Goal: Use online tool/utility: Utilize a website feature to perform a specific function

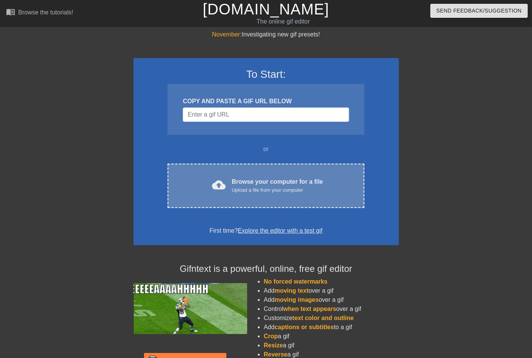
click at [271, 184] on div "Browse your computer for a file Upload a file from your computer" at bounding box center [277, 185] width 91 height 17
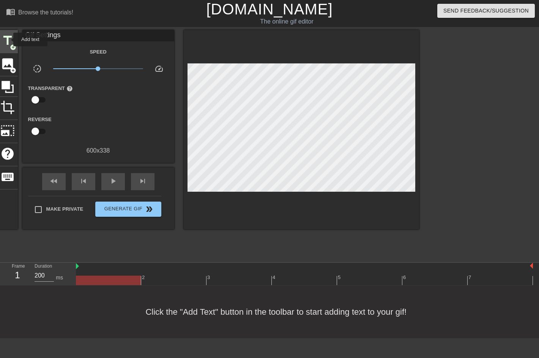
click at [8, 39] on span "title" at bounding box center [7, 40] width 14 height 14
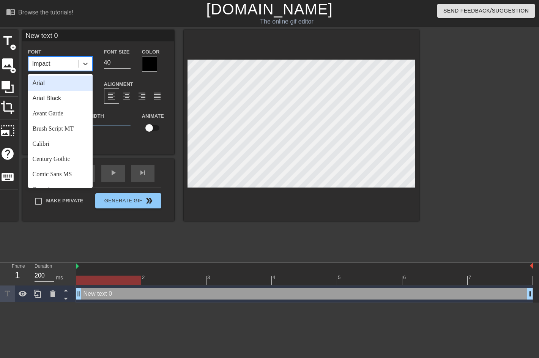
drag, startPoint x: 63, startPoint y: 63, endPoint x: 38, endPoint y: 64, distance: 24.7
click at [38, 64] on div "Impact" at bounding box center [53, 64] width 50 height 14
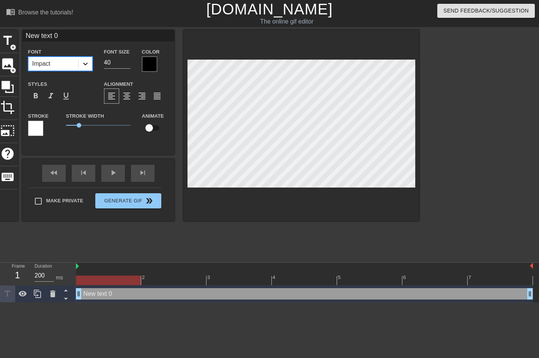
click at [86, 62] on icon at bounding box center [86, 64] width 8 height 8
type input "New text"
type textarea "New text"
type input "New text"
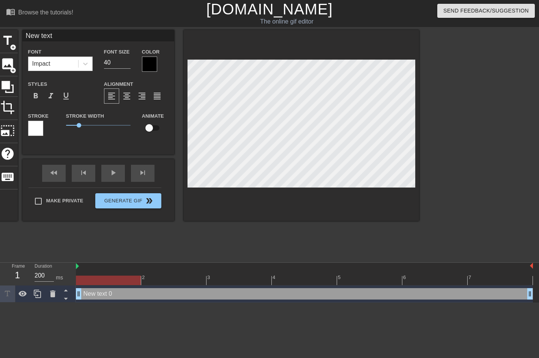
type textarea "New text"
type input "New tex"
type textarea "New tex"
type input "New te"
type textarea "New te"
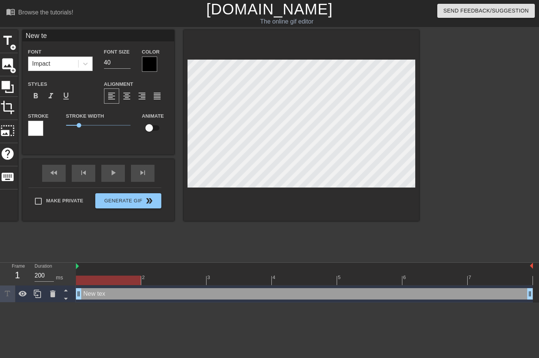
type input "New t"
type textarea "New t"
type input "New"
type textarea "New"
type input "New"
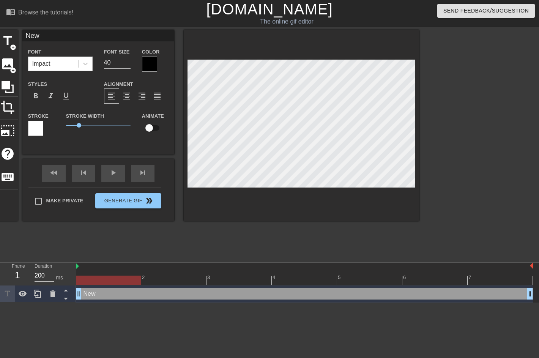
type textarea "New"
type input "Ne"
type textarea "Ne"
type input "N"
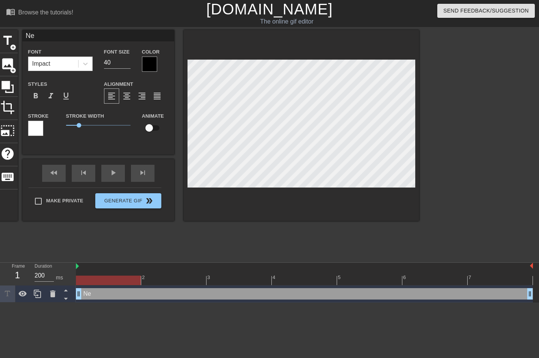
type textarea "N"
type input "С"
type textarea "С"
type input "С"
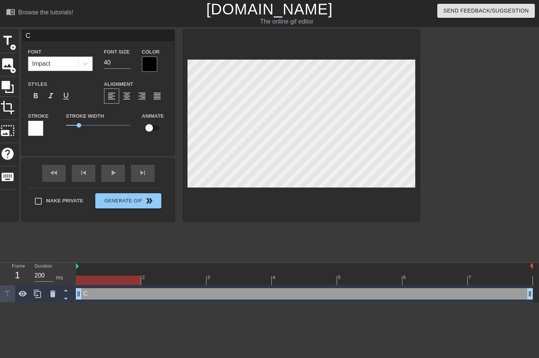
type textarea "С"
type input "С [PERSON_NAME]"
type textarea "С [PERSON_NAME]"
type input "С Дн"
type textarea "С Дн"
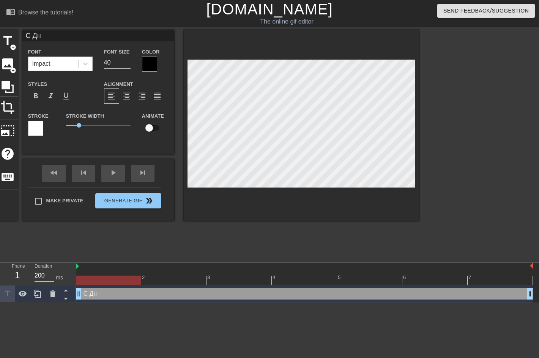
type input "С Днё"
type textarea "С Днё"
type input "С Днём"
type textarea "С Днём"
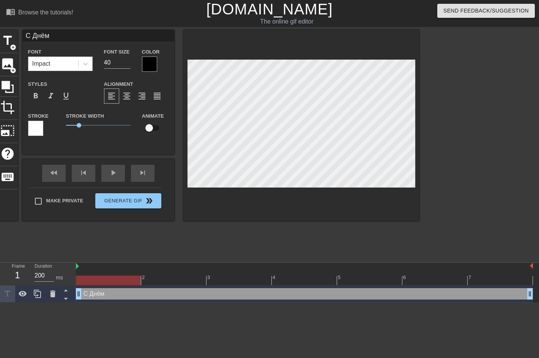
type input "С Днём"
type textarea "С Днём"
type input "С Днём Р"
type textarea "С Днём Р"
type input "С Днём Ро"
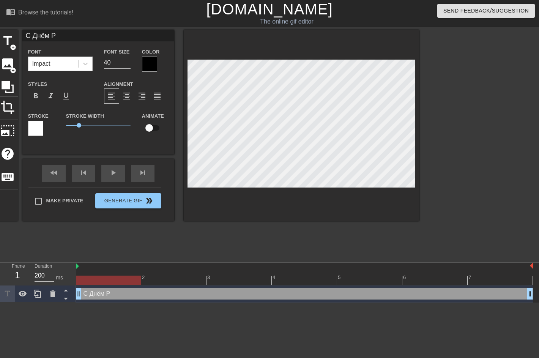
type textarea "С Днём Ро"
type input "С Днём Рож"
type textarea "С Днём Рож"
type input "С Днём Рожд"
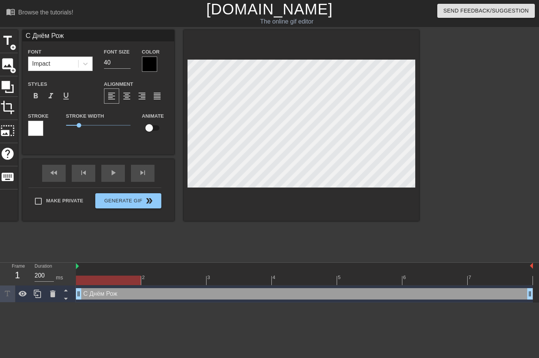
type textarea "С Днём Рожд"
type input "С Днём Рожде"
type textarea "С Днём Рожде"
type input "С Днём Рожден"
type textarea "С Днём Рожден"
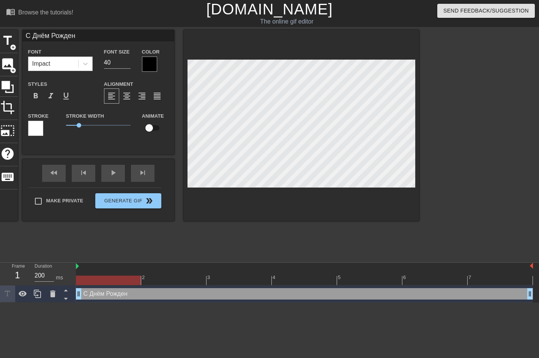
type input "С Днём Рождени"
type textarea "С Днём Рождени"
type input "С Днём Рождения"
type textarea "С Днём Рождения"
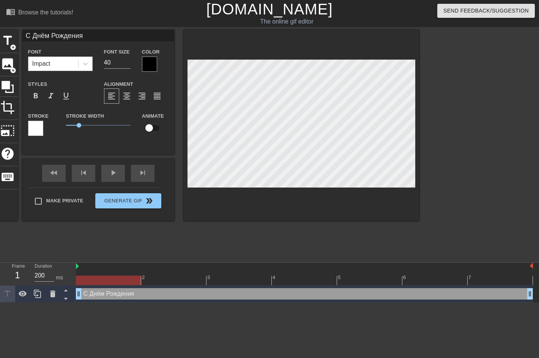
type input "С Днём Рождения,"
type textarea "С Днём Рождения,"
type input "С Днём Рождения,"
type textarea "С Днём Рождения,"
type input "С Днём Рождения, М"
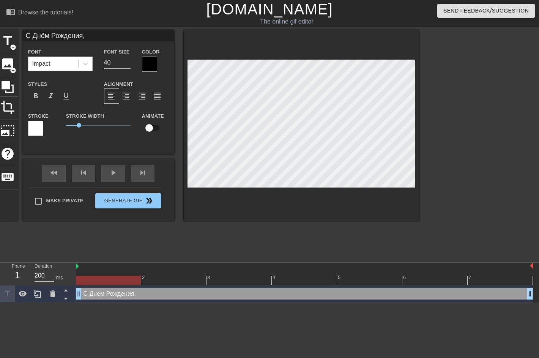
type textarea "С Днём Рождения, М"
type input "С Днём Рождения, Ма"
type textarea "С Днём Рождения, Ма"
type input "С Днём Рождения, Мар"
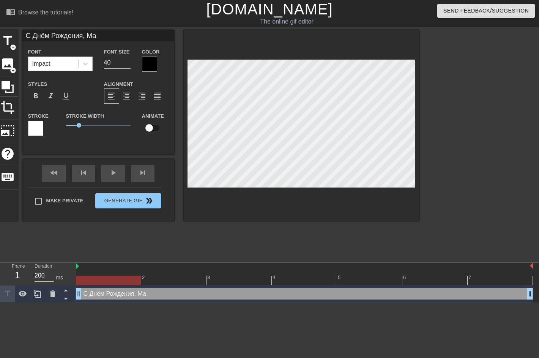
type textarea "С Днём Рождения, Мар"
type input "С Днём Рождения, [PERSON_NAME]"
type textarea "С Днём Рождения, [PERSON_NAME]"
type input "С Днём Рождения, [PERSON_NAME]!"
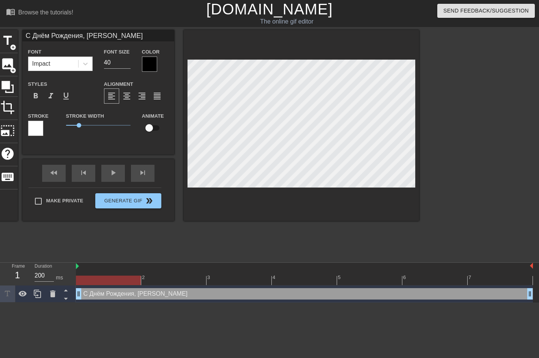
type textarea "С Днём Рождения, [PERSON_NAME]!"
type input "С Днём Рождения, [PERSON_NAME]!"
type textarea "С Днём Рождения, [PERSON_NAME]!"
type input "С Днём Рождения, [PERSON_NAME]! :"
type textarea "С Днём Рождения, [PERSON_NAME]! :"
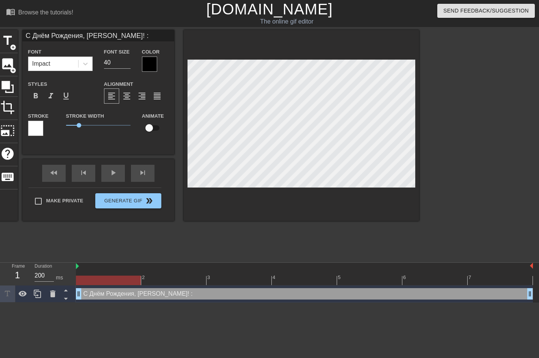
type input "С Днём Рождения, [PERSON_NAME]! :)"
type textarea "С Днём Рождения, [PERSON_NAME]! :)"
type input "С Днём Рождения, [PERSON_NAME]! :)"
type textarea "С Днём Рождения, [PERSON_NAME]! :)"
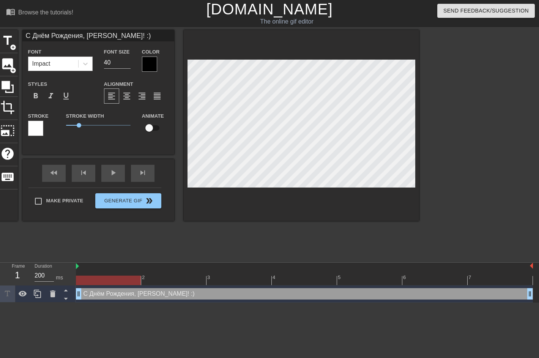
type input "С Днём Рождения, [PERSON_NAME]! :)"
type textarea "С Днём Рождения, [PERSON_NAME]! :)"
type input "С Днём Рождения, [PERSON_NAME]! :)"
type textarea "С Днём Рождения, [PERSON_NAME]! :)"
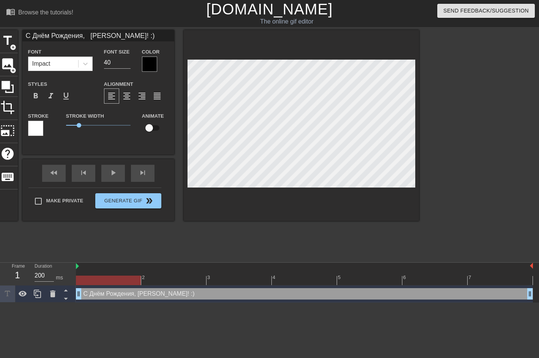
type input "С Днём Рождения, [PERSON_NAME]! :)"
type textarea "С Днём Рождения, [PERSON_NAME]! :)"
type input "С Днём Рождения, [PERSON_NAME]! :)"
type textarea "С Днём Рождения, [PERSON_NAME]! :)"
type input "С Днём Рождения, [PERSON_NAME]! :)"
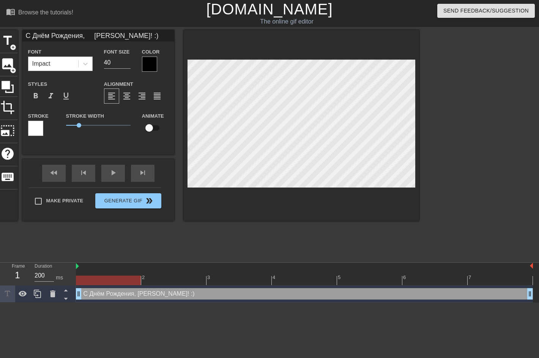
type textarea "С Днём Рождения, [PERSON_NAME]! :)"
type input "С Днём Рождения, [PERSON_NAME]! :)"
type textarea "С Днём Рождения, [PERSON_NAME]! :)"
type input "С Днём Рождения, [PERSON_NAME]! :)"
type textarea "С Днём Рождения, [PERSON_NAME]! :)"
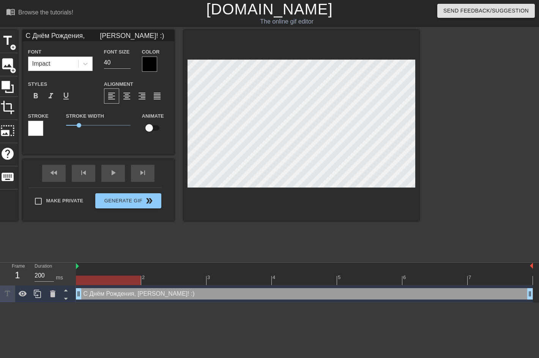
type input "С Днём Рождения, [PERSON_NAME]! :)"
type textarea "С Днём Рождения, [PERSON_NAME]! :)"
type input "С Днём Рождения, [PERSON_NAME]! :)"
type textarea "С Днём Рождения, [PERSON_NAME]! :)"
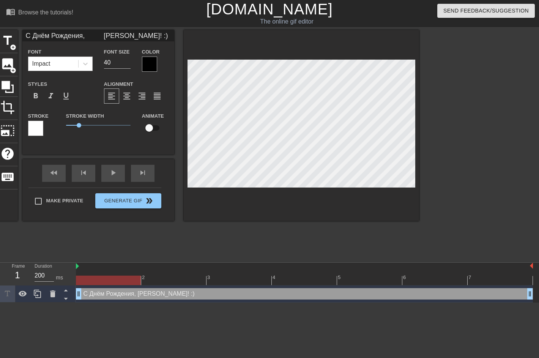
type input "С Днём Рождения, [PERSON_NAME]! :)"
type textarea "С Днём Рождения, [PERSON_NAME]! :)"
type input "С Днём Рождения, [PERSON_NAME]! :)"
type textarea "С Днём Рождения, [PERSON_NAME]! :)"
type input "С Днём Рождения, [PERSON_NAME]! :)"
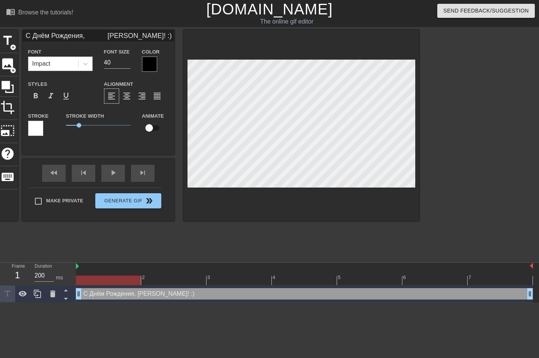
type textarea "С Днём Рождения, [PERSON_NAME]! :)"
type input "С Днём Рождения, [PERSON_NAME]! :)"
type textarea "С Днём Рождения, [PERSON_NAME]! :)"
type input "С Днём Рождения, [PERSON_NAME]! :)"
type textarea "С Днём Рождения, [PERSON_NAME]! :)"
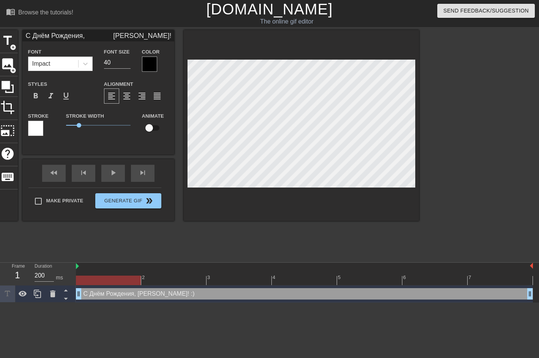
type input "С Днём Рождения, [PERSON_NAME]! :)"
type textarea "С Днём Рождения, [PERSON_NAME]! :)"
click at [82, 63] on icon at bounding box center [86, 64] width 8 height 8
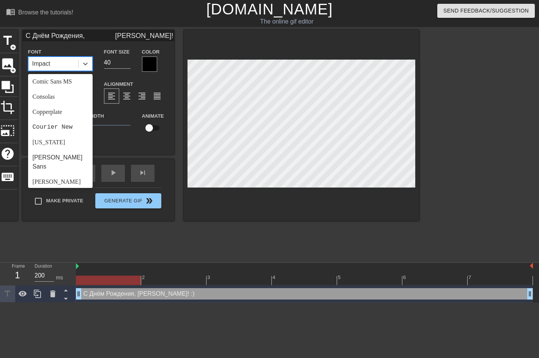
scroll to position [126, 0]
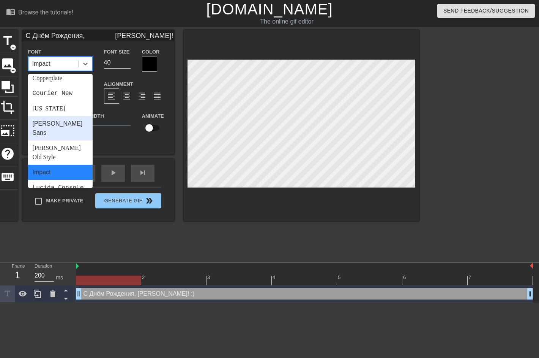
click at [53, 121] on div "[PERSON_NAME] Sans" at bounding box center [60, 128] width 64 height 24
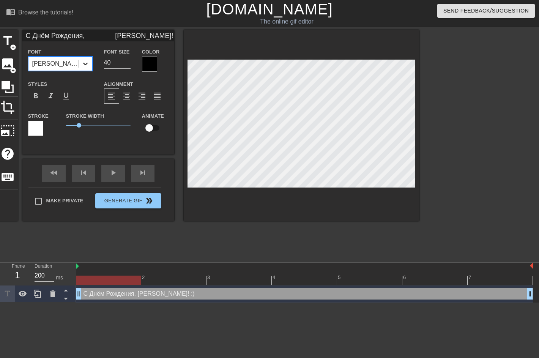
click at [84, 66] on icon at bounding box center [86, 64] width 8 height 8
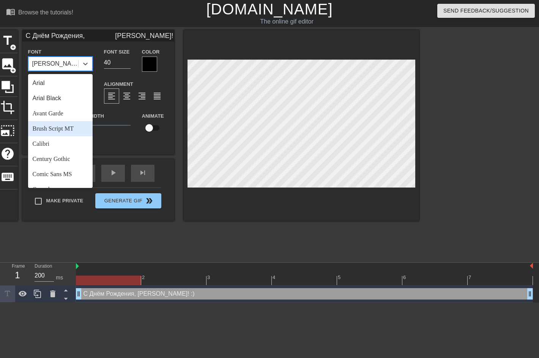
click at [61, 127] on div "Brush Script MT" at bounding box center [60, 128] width 64 height 15
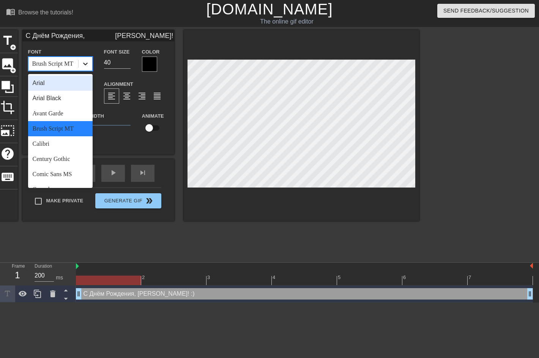
click at [88, 64] on icon at bounding box center [86, 64] width 8 height 8
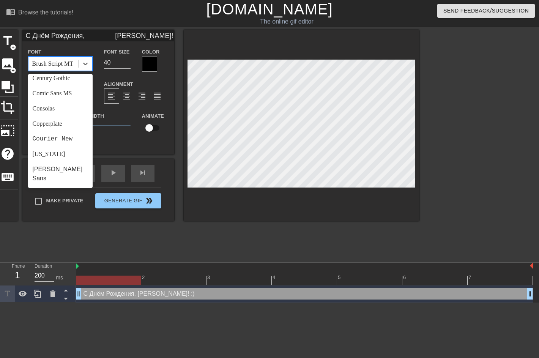
scroll to position [84, 0]
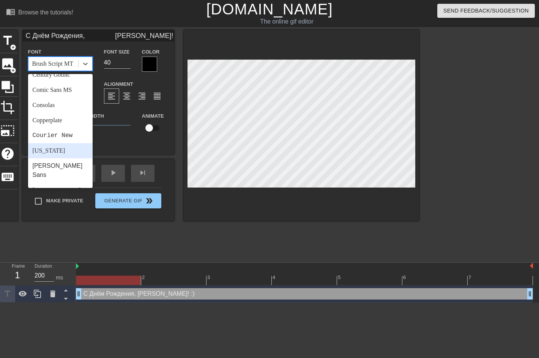
click at [67, 148] on div "[US_STATE]" at bounding box center [60, 150] width 64 height 15
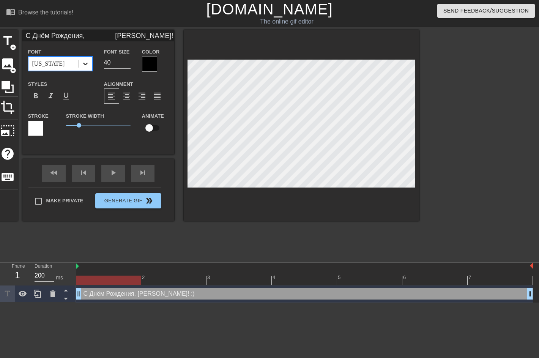
click at [86, 61] on icon at bounding box center [86, 64] width 8 height 8
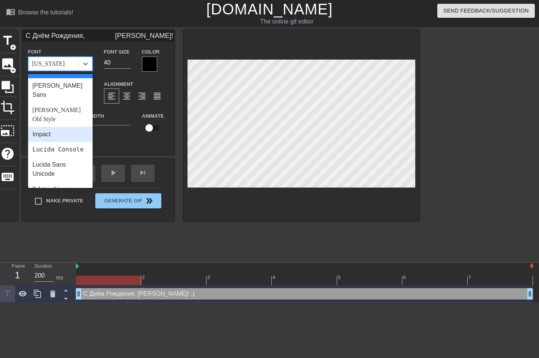
scroll to position [211, 0]
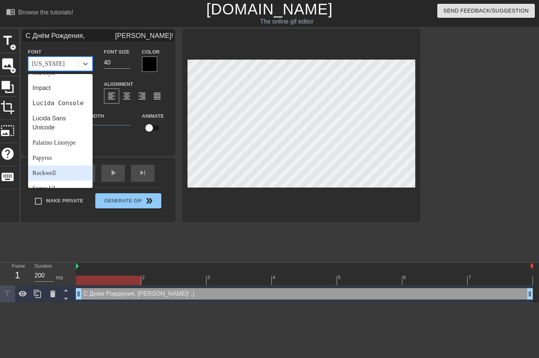
click at [58, 165] on div "Rockwell" at bounding box center [60, 172] width 64 height 15
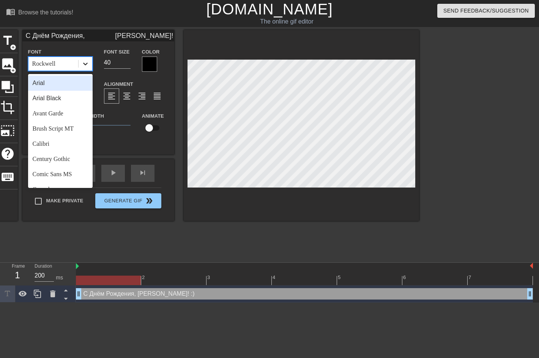
click at [88, 58] on div at bounding box center [86, 64] width 14 height 14
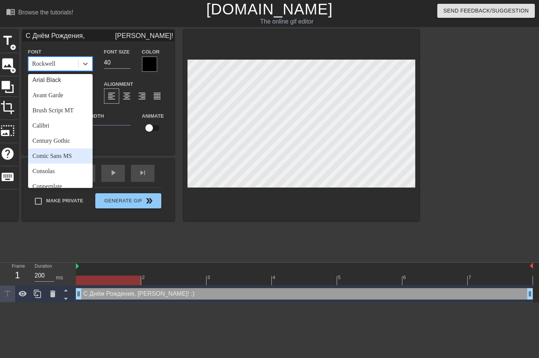
scroll to position [0, 0]
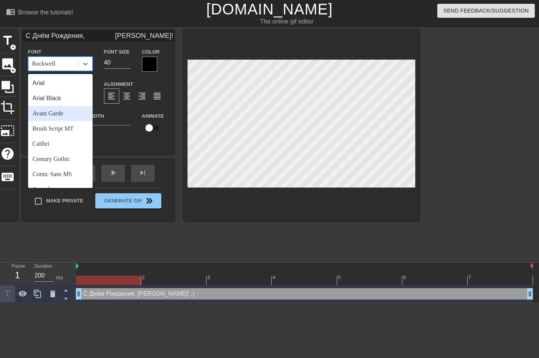
click at [61, 115] on div "Avant Garde" at bounding box center [60, 113] width 64 height 15
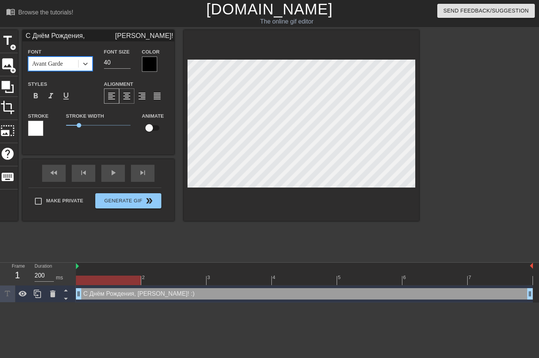
click at [124, 96] on span "format_align_center" at bounding box center [126, 95] width 9 height 9
click at [109, 96] on span "format_align_left" at bounding box center [111, 95] width 9 height 9
click at [138, 96] on span "format_align_right" at bounding box center [141, 95] width 9 height 9
click at [113, 97] on span "format_align_left" at bounding box center [111, 95] width 9 height 9
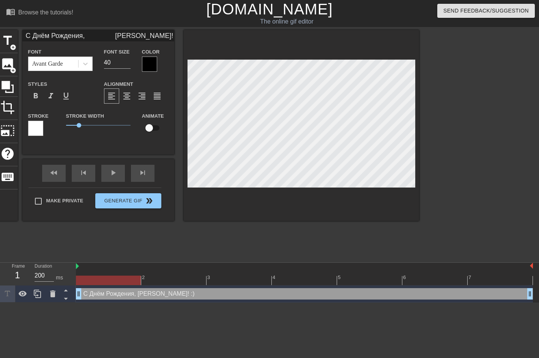
type input "С Днём Рождения, [PERSON_NAME]! :)"
type textarea "С Днём Рождения, [PERSON_NAME]! :)"
type input "С Днём Рождения, [PERSON_NAME]! :)"
type textarea "С Днём Рождения, [PERSON_NAME]! :)"
type input "С Днём Рождения, [PERSON_NAME]! :)"
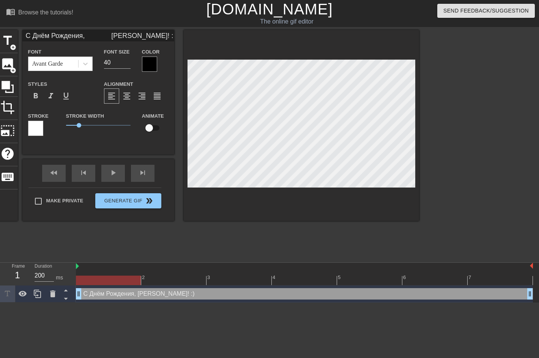
type textarea "С Днём Рождения, [PERSON_NAME]! :)"
type input "С Днём Рождения, [PERSON_NAME]! :)"
type textarea "С Днём Рождения, [PERSON_NAME]! :)"
type input "С Днём Рождения, [PERSON_NAME]! :)"
type textarea "С Днём Рождения, [PERSON_NAME]! :)"
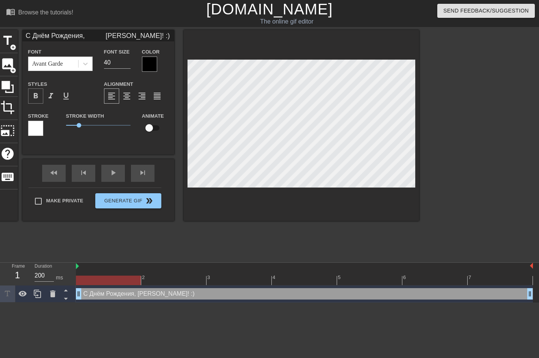
click at [32, 92] on span "format_bold" at bounding box center [35, 95] width 9 height 9
click at [48, 94] on span "format_italic" at bounding box center [50, 95] width 9 height 9
click at [127, 96] on span "format_align_center" at bounding box center [126, 95] width 9 height 9
click at [111, 94] on span "format_align_left" at bounding box center [111, 95] width 9 height 9
click at [73, 94] on div "format_underline" at bounding box center [65, 95] width 15 height 15
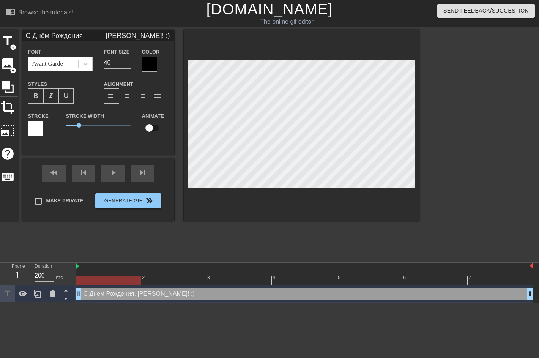
click at [67, 93] on span "format_underline" at bounding box center [65, 95] width 9 height 9
drag, startPoint x: 79, startPoint y: 125, endPoint x: 79, endPoint y: 130, distance: 4.6
click at [79, 130] on span "1" at bounding box center [98, 125] width 64 height 9
click at [148, 60] on div at bounding box center [149, 64] width 15 height 15
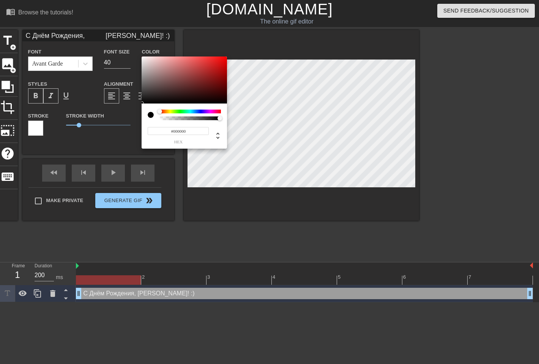
click at [181, 112] on div at bounding box center [190, 112] width 61 height 4
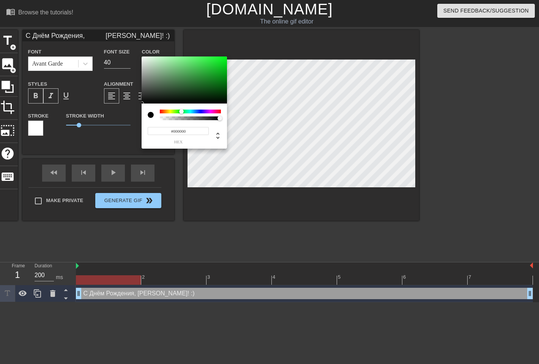
type input "С Днём Рождения, [PERSON_NAME]! :)"
type input "#3A7F41"
click at [188, 80] on div at bounding box center [184, 80] width 85 height 47
type input "С Днём Рождения, [PERSON_NAME]! :)"
type input "#31AA3D"
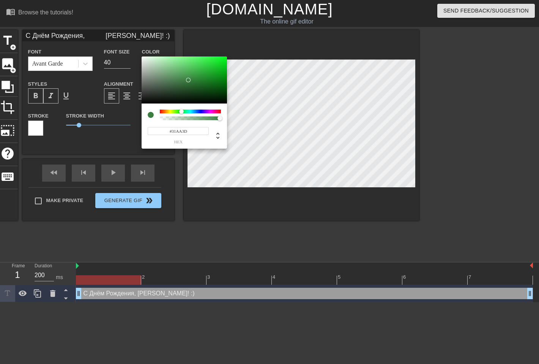
click at [203, 72] on div at bounding box center [184, 80] width 85 height 47
type input "С Днём Рождения, [PERSON_NAME]! :)"
type input "#36AA31"
type input "С Днём Рождения, [PERSON_NAME]! :)"
type input "#3BAA31"
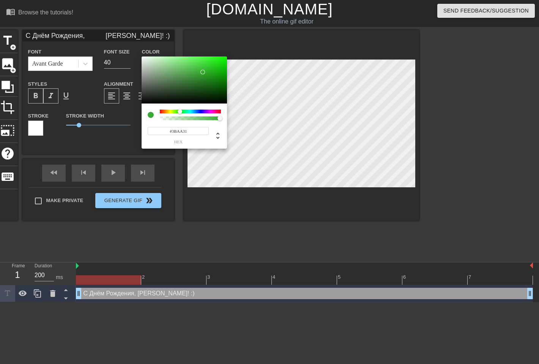
type input "С Днём Рождения, [PERSON_NAME]! :)"
type input "#3FAA31"
type input "С Днём Рождения, [PERSON_NAME]! :)"
type input "#44AA31"
type input "С Днём Рождения, [PERSON_NAME]! :)"
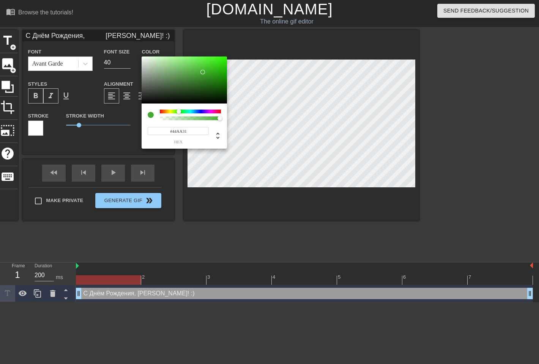
type input "#48AA31"
type input "С Днём Рождения, [PERSON_NAME]! :)"
type input "#56AA31"
type input "С Днём Рождения, [PERSON_NAME]! :)"
type input "#5AAA31"
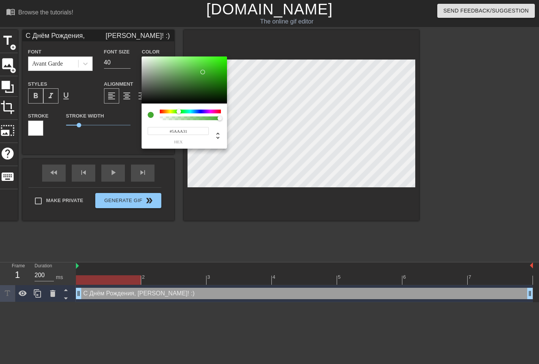
type input "С Днём Рождения, [PERSON_NAME]! :)"
type input "#5FAA31"
type input "С Днём Рождения, [PERSON_NAME]! :)"
type input "#68AA31"
type input "С Днём Рождения, [PERSON_NAME]! :)"
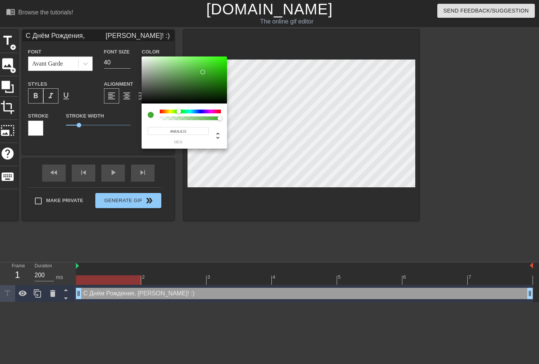
type input "#6CAA31"
type input "С Днём Рождения, [PERSON_NAME]! :)"
type input "#71AA31"
type input "С Днём Рождения, [PERSON_NAME]! :)"
type input "#75AA31"
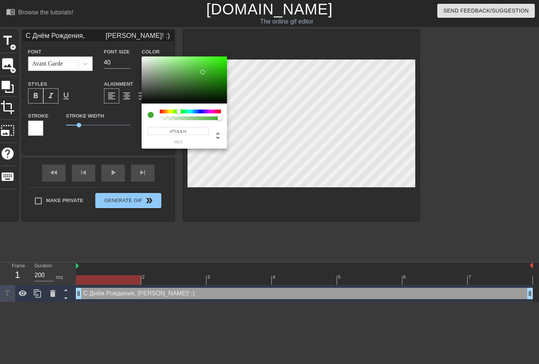
type input "С Днём Рождения, [PERSON_NAME]! :)"
type input "#7EAA31"
type input "С Днём Рождения, [PERSON_NAME]! :)"
type input "#87AA31"
type input "С Днём Рождения, [PERSON_NAME]! :)"
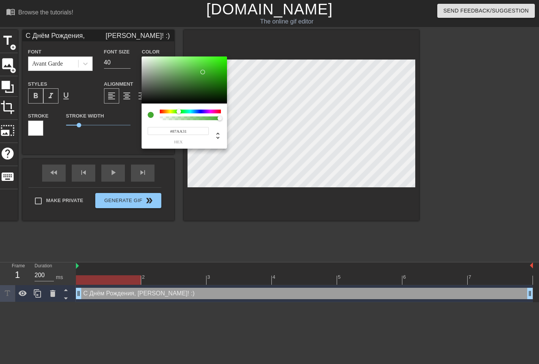
type input "#90AA31"
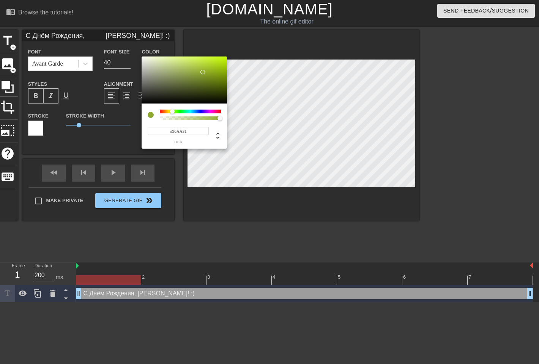
type input "С Днём Рождения, [PERSON_NAME]! :)"
type input "#95AA31"
type input "С Днём Рождения, [PERSON_NAME]! :)"
type input "#99AA31"
type input "С Днём Рождения, [PERSON_NAME]! :)"
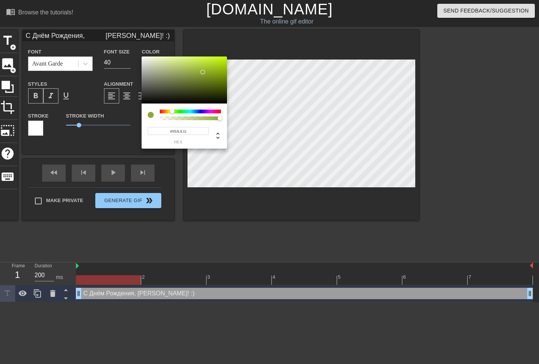
type input "#9EAA31"
type input "С Днём Рождения, [PERSON_NAME]! :)"
type input "#A2AA31"
type input "С Днём Рождения, [PERSON_NAME]! :)"
type input "#AAA931"
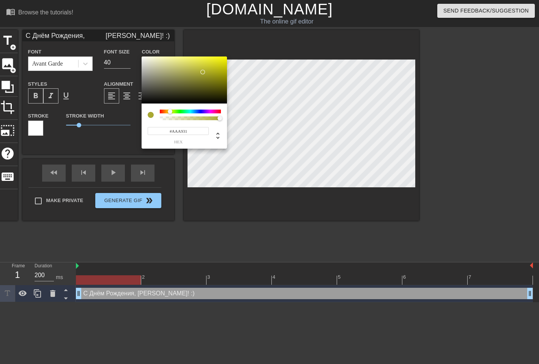
type input "С Днём Рождения, [PERSON_NAME]! :)"
type input "#AAA431"
drag, startPoint x: 180, startPoint y: 110, endPoint x: 170, endPoint y: 113, distance: 10.5
click at [170, 113] on div at bounding box center [169, 111] width 5 height 5
type input "С Днём Рождения, [PERSON_NAME]! :)"
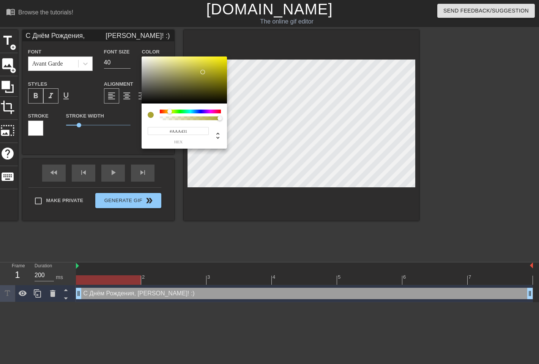
type input "#B4AE35"
type input "С Днём Рождения, [PERSON_NAME]! :)"
type input "#B9B235"
type input "С Днём Рождения, [PERSON_NAME]! :)"
type input "#C3BB35"
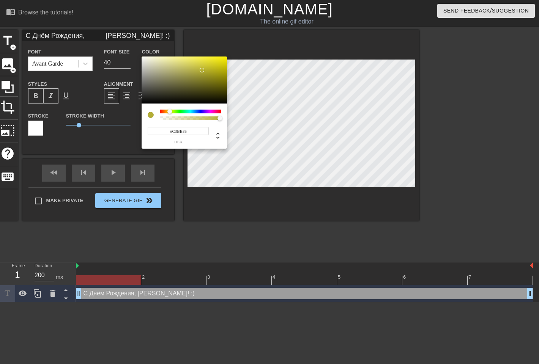
type input "С Днём Рождения, [PERSON_NAME]! :)"
type input "#CBC333"
type input "С Днём Рождения, [PERSON_NAME]! :)"
type input "#CFC731"
type input "С Днём Рождения, [PERSON_NAME]! :)"
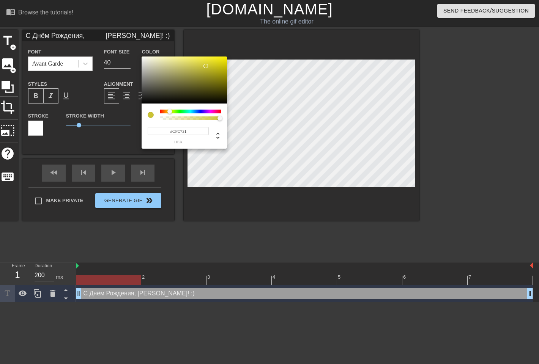
type input "#D3CB31"
type input "С Днём Рождения, [PERSON_NAME]! :)"
type input "#D3CB2F"
type input "С Днём Рождения, [PERSON_NAME]! :)"
type input "#D7CF2E"
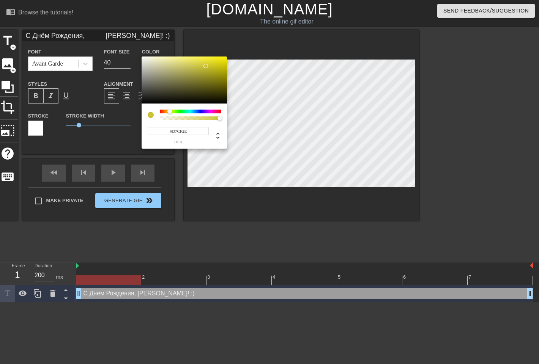
type input "С Днём Рождения, [PERSON_NAME]! :)"
type input "#D7CF2D"
type input "С Днём Рождения, [PERSON_NAME]! :)"
type input "#D7CF2B"
type input "С Днём Рождения, [PERSON_NAME]! :)"
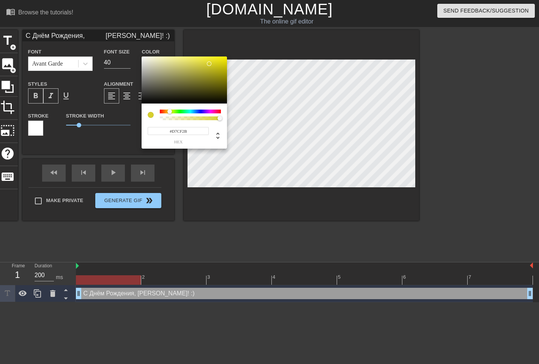
type input "#D7CF2A"
drag, startPoint x: 202, startPoint y: 70, endPoint x: 211, endPoint y: 64, distance: 10.8
click at [211, 64] on div at bounding box center [210, 63] width 5 height 5
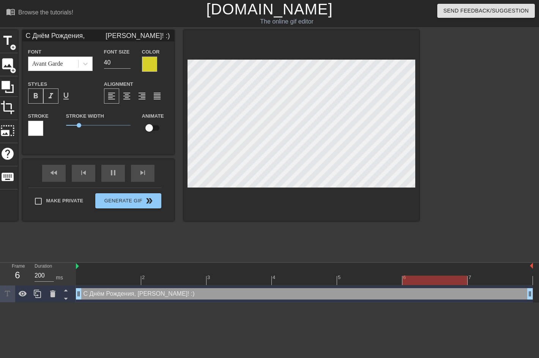
click at [150, 61] on div at bounding box center [149, 64] width 15 height 15
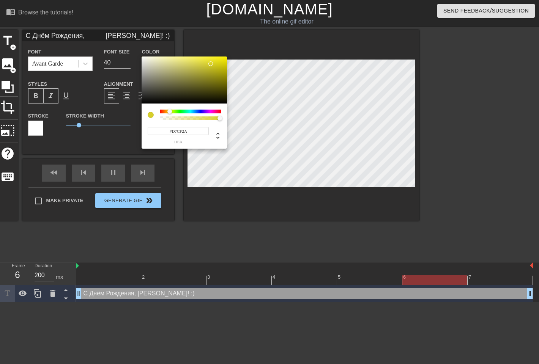
type input "С Днём Рождения, [PERSON_NAME]! :)"
type input "#E2DA30"
type input "С Днём Рождения, [PERSON_NAME]! :)"
type input "#E0D830"
type input "С Днём Рождения, [PERSON_NAME]! :)"
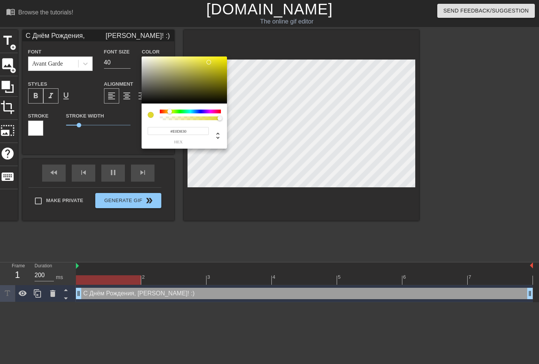
type input "#DAD233"
type input "С Днём Рождения, [PERSON_NAME]! :)"
type input "#D3CC36"
type input "С Днём Рождения, [PERSON_NAME]! :)"
type input "#D1CB3A"
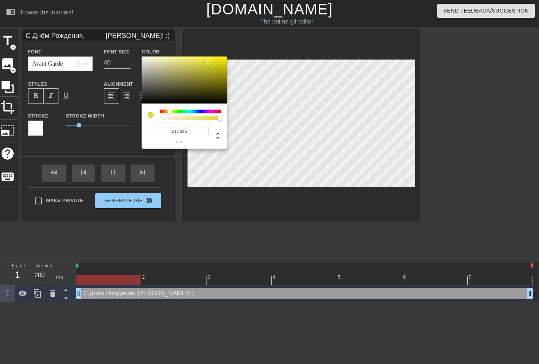
type input "С Днём Рождения, [PERSON_NAME]! :)"
type input "#CFC93C"
type input "С Днём Рождения, [PERSON_NAME]! :)"
type input "#CBC541"
type input "С Днём Рождения, [PERSON_NAME]! :)"
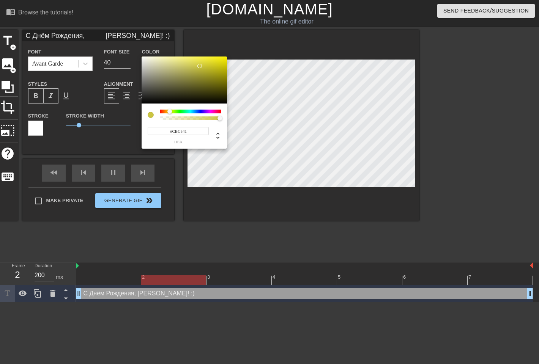
type input "#C9C343"
type input "С Днём Рождения, [PERSON_NAME]! :)"
type input "#C7C148"
type input "С Днём Рождения, [PERSON_NAME]! :)"
type input "#C5BF4D"
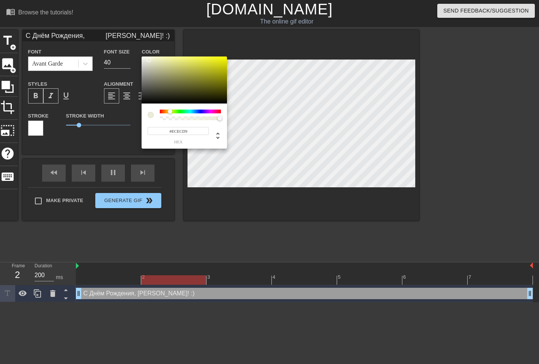
drag, startPoint x: 209, startPoint y: 62, endPoint x: 149, endPoint y: 60, distance: 60.3
click at [149, 60] on div at bounding box center [148, 60] width 5 height 5
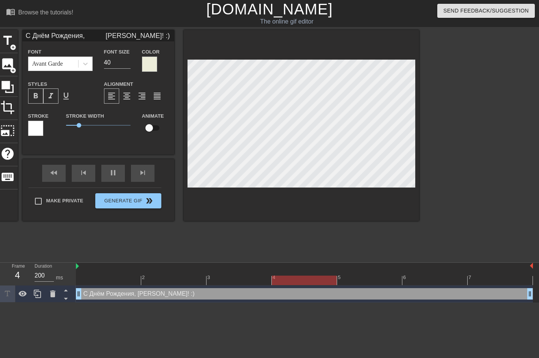
click at [153, 62] on div at bounding box center [149, 64] width 15 height 15
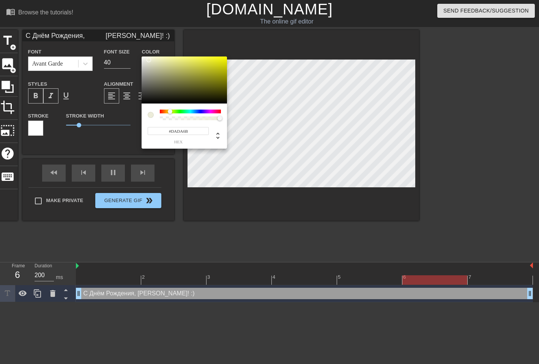
click at [185, 63] on div at bounding box center [184, 80] width 85 height 47
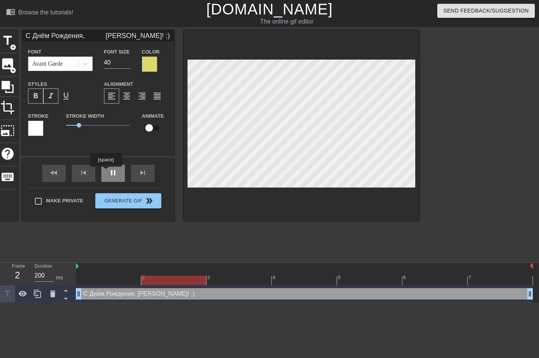
click at [107, 171] on div "fast_rewind skip_previous pause skip_next" at bounding box center [98, 173] width 124 height 28
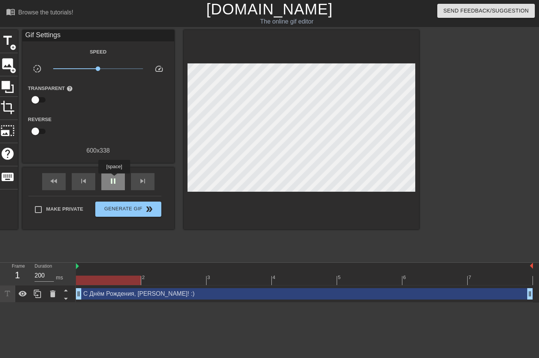
click at [114, 179] on span "pause" at bounding box center [112, 180] width 9 height 9
click at [180, 284] on div at bounding box center [304, 279] width 457 height 9
click at [228, 281] on div at bounding box center [304, 279] width 457 height 9
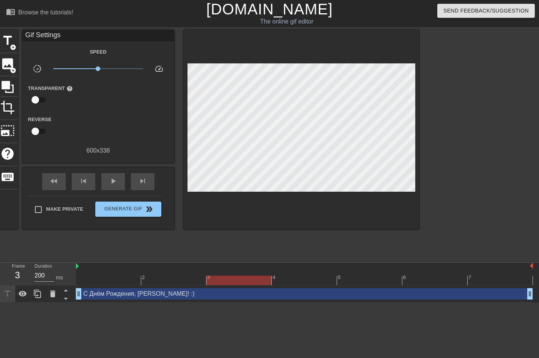
drag, startPoint x: 269, startPoint y: 281, endPoint x: 225, endPoint y: 289, distance: 44.7
click at [225, 289] on div "2 3 4 5 6 7 С Днём Рождения, [PERSON_NAME]! :) drag_handle drag_handle" at bounding box center [307, 283] width 463 height 40
click at [5, 36] on span "title" at bounding box center [7, 40] width 14 height 14
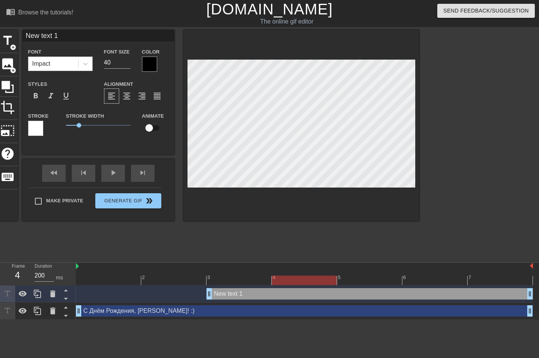
click at [288, 282] on div at bounding box center [304, 279] width 457 height 9
click at [230, 280] on div at bounding box center [304, 279] width 457 height 9
click at [169, 279] on div at bounding box center [304, 279] width 457 height 9
drag, startPoint x: 428, startPoint y: 295, endPoint x: 352, endPoint y: 328, distance: 83.1
click at [352, 319] on html "menu_book Browse the tutorials! [DOMAIN_NAME] The online gif editor Send Feedba…" at bounding box center [269, 159] width 539 height 319
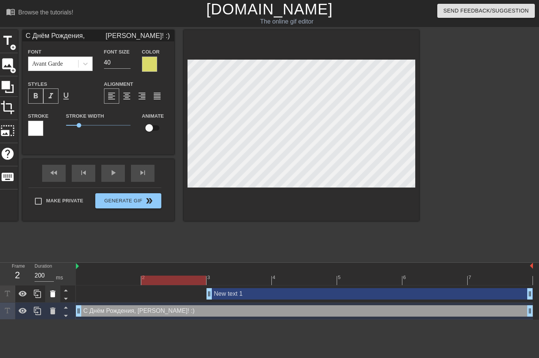
click at [53, 295] on icon at bounding box center [52, 293] width 5 height 7
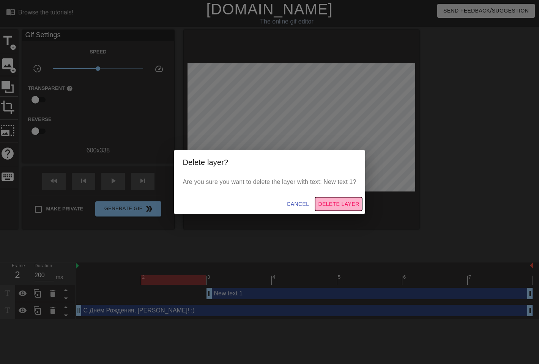
click at [335, 203] on span "Delete Layer" at bounding box center [338, 204] width 41 height 9
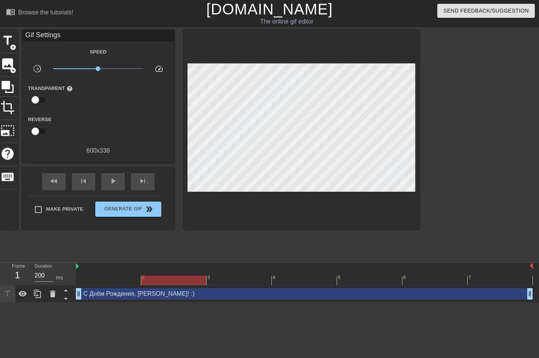
drag, startPoint x: 204, startPoint y: 280, endPoint x: 187, endPoint y: 282, distance: 16.8
click at [187, 282] on div at bounding box center [173, 279] width 65 height 9
click at [193, 281] on div at bounding box center [304, 279] width 457 height 9
click at [225, 281] on div at bounding box center [304, 279] width 457 height 9
click at [297, 281] on div at bounding box center [304, 279] width 457 height 9
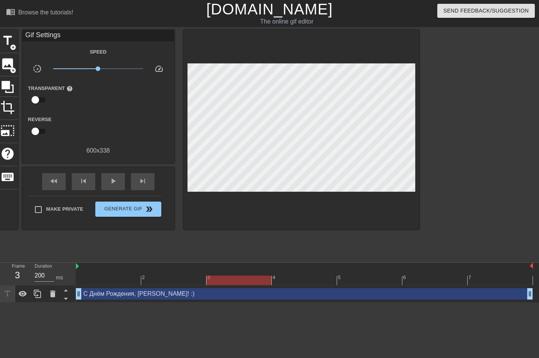
click at [231, 278] on div at bounding box center [304, 279] width 457 height 9
click at [221, 296] on div "С Днём Рождения, [PERSON_NAME]! :) drag_handle drag_handle" at bounding box center [304, 293] width 457 height 11
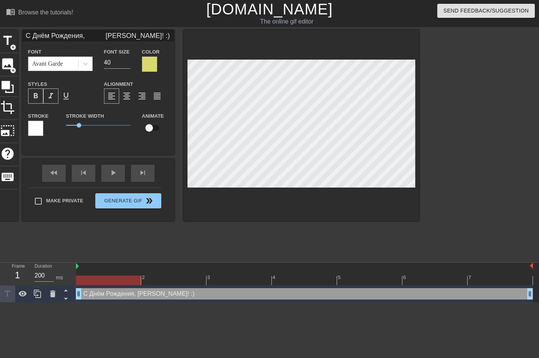
drag, startPoint x: 202, startPoint y: 294, endPoint x: 219, endPoint y: 294, distance: 17.1
click at [219, 294] on div "С Днём Рождения, [PERSON_NAME]! :) drag_handle drag_handle" at bounding box center [304, 293] width 457 height 11
click at [230, 294] on div "С Днём Рождения, [PERSON_NAME]! :) drag_handle drag_handle" at bounding box center [304, 293] width 457 height 11
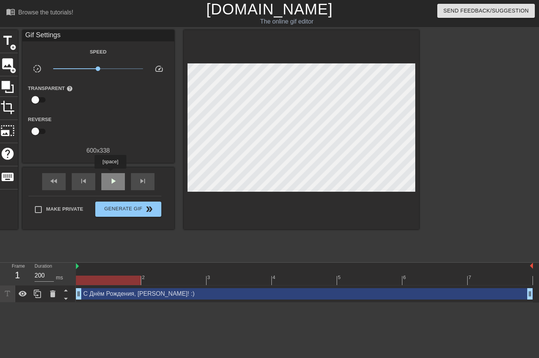
click at [110, 174] on div "play_arrow" at bounding box center [113, 181] width 24 height 17
click at [114, 184] on span "pause" at bounding box center [112, 180] width 9 height 9
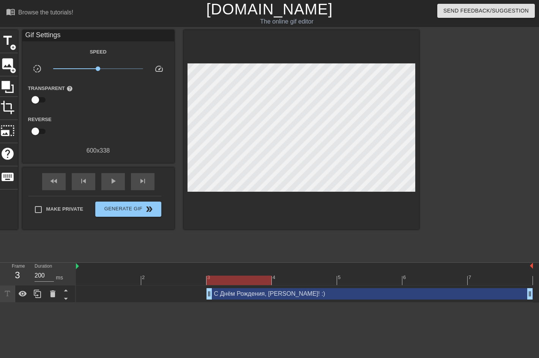
drag, startPoint x: 77, startPoint y: 293, endPoint x: 184, endPoint y: 295, distance: 107.0
click at [184, 295] on div "С Днём Рождения, [PERSON_NAME]! :) drag_handle drag_handle" at bounding box center [304, 293] width 457 height 11
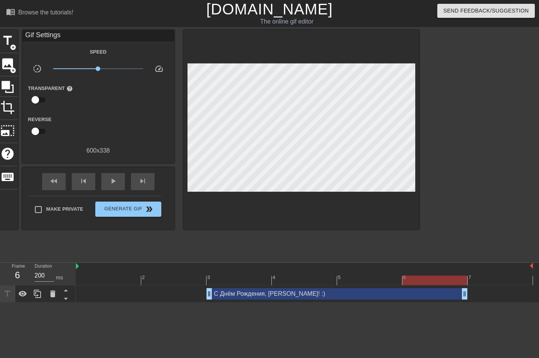
drag, startPoint x: 530, startPoint y: 292, endPoint x: 483, endPoint y: 297, distance: 47.6
click at [483, 297] on div "С Днём Рождения, [PERSON_NAME]! :) drag_handle drag_handle" at bounding box center [304, 293] width 457 height 11
click at [115, 183] on span "play_arrow" at bounding box center [112, 180] width 9 height 9
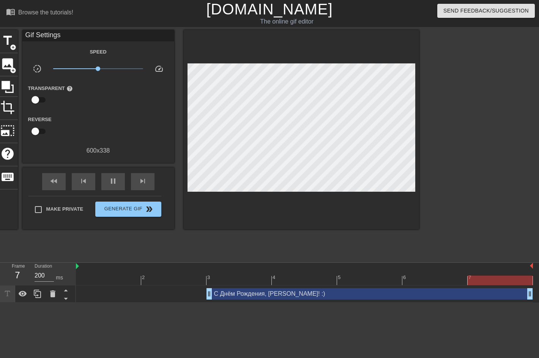
drag, startPoint x: 464, startPoint y: 294, endPoint x: 513, endPoint y: 295, distance: 48.9
click at [115, 182] on span "pause" at bounding box center [112, 180] width 9 height 9
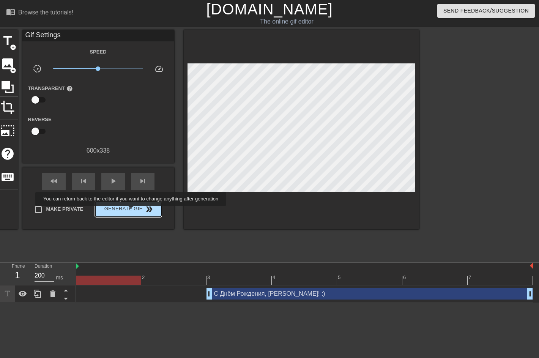
click at [132, 210] on span "Generate Gif double_arrow" at bounding box center [128, 208] width 60 height 9
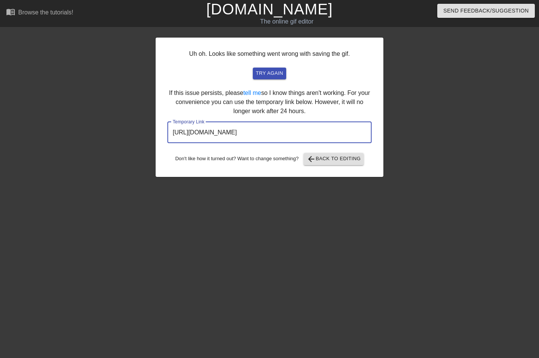
drag, startPoint x: 336, startPoint y: 129, endPoint x: 171, endPoint y: 131, distance: 164.7
click at [171, 131] on input "[URL][DOMAIN_NAME]" at bounding box center [269, 132] width 204 height 21
